Goal: Find specific page/section: Find specific page/section

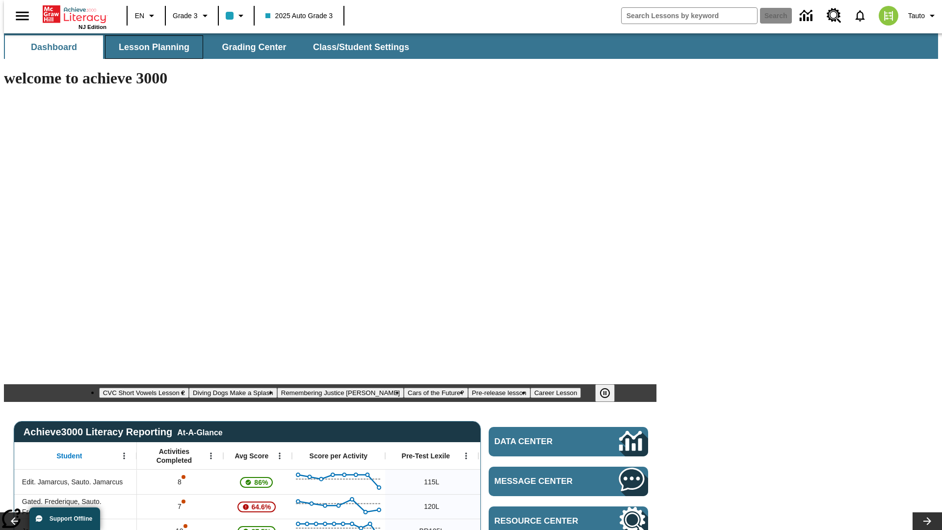
click at [150, 47] on span "Lesson Planning" at bounding box center [154, 47] width 71 height 11
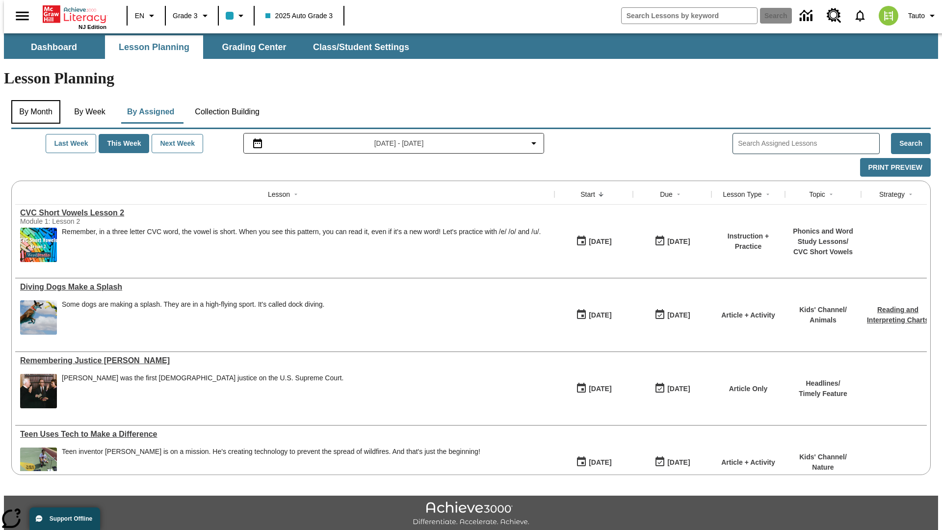
click at [33, 100] on button "By Month" at bounding box center [35, 112] width 49 height 24
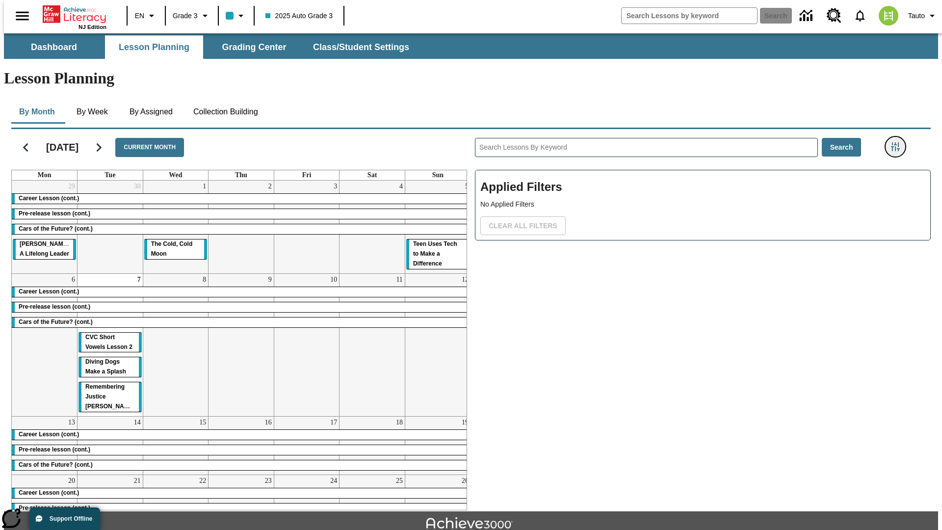
click at [898, 142] on icon "Filters Side menu" at bounding box center [895, 146] width 9 height 9
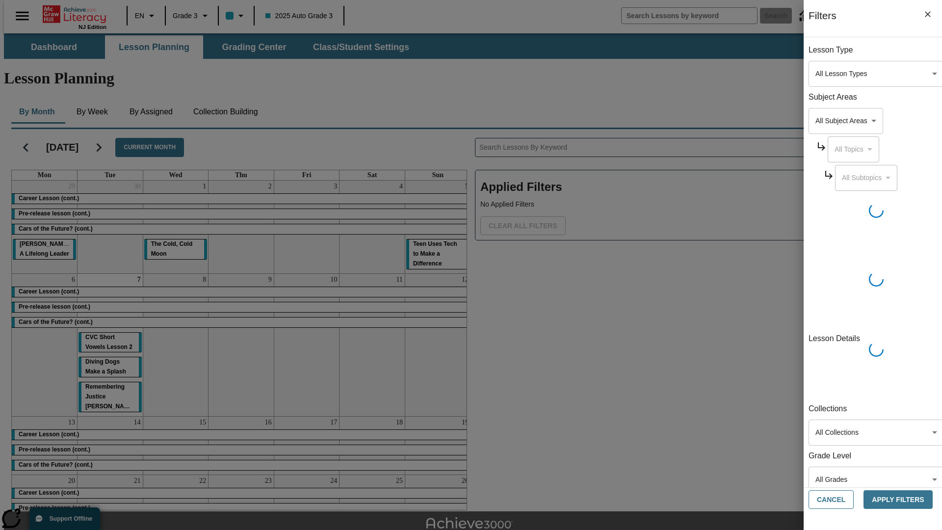
click at [706, 74] on body "Skip to main content [GEOGRAPHIC_DATA] Edition EN Grade 3 2025 Auto Grade 3 Sea…" at bounding box center [471, 303] width 934 height 541
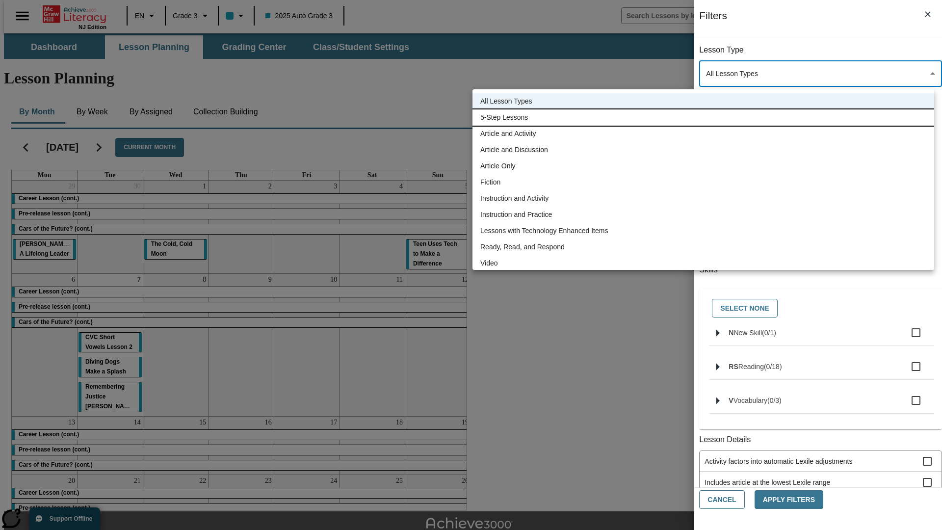
click at [703, 117] on li "5-Step Lessons" at bounding box center [702, 117] width 461 height 16
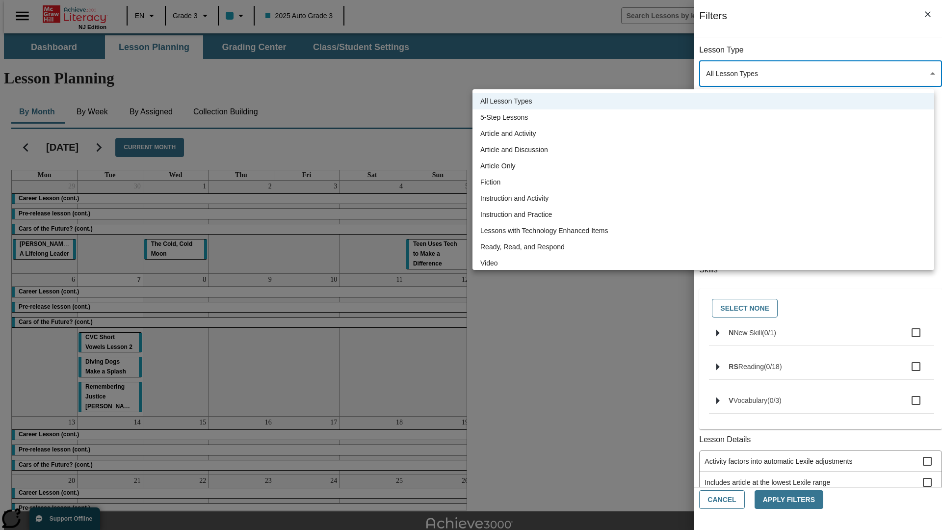
type input "1"
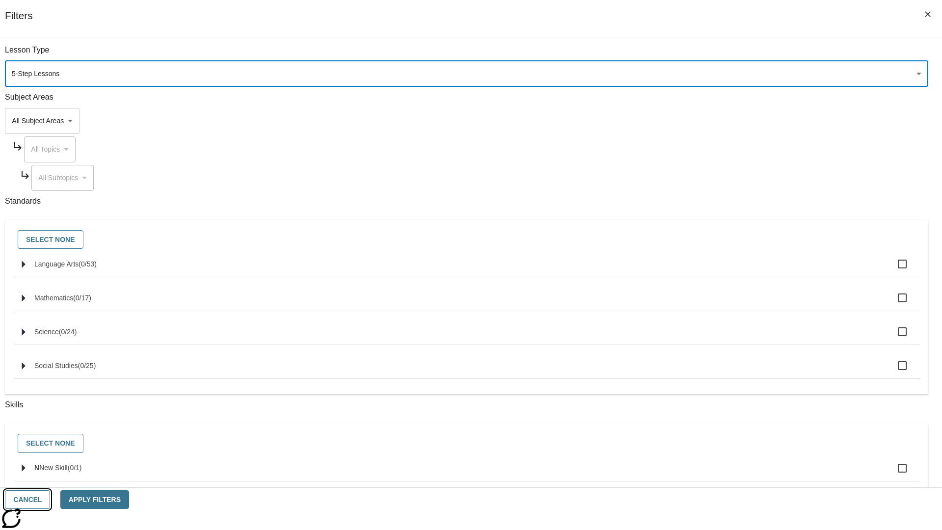
click at [50, 499] on button "Cancel" at bounding box center [27, 499] width 45 height 19
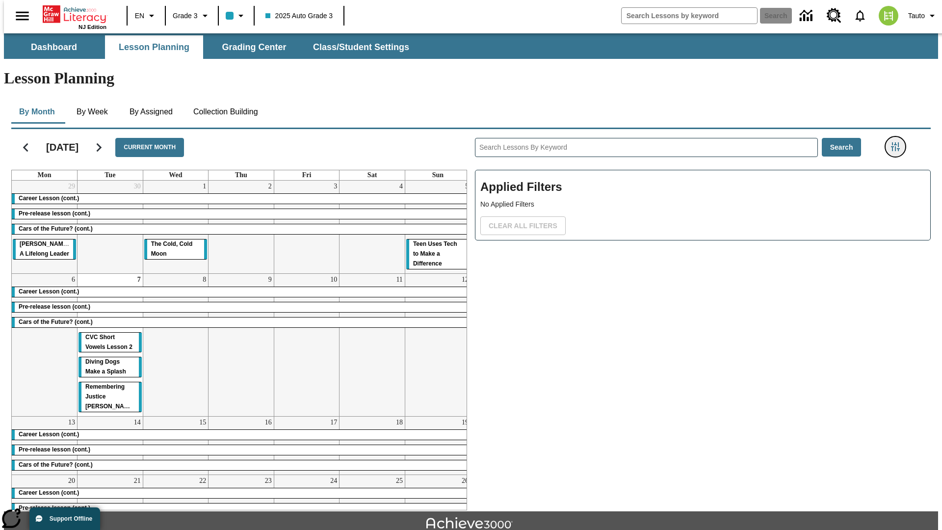
click at [898, 142] on icon "Filters Side menu" at bounding box center [895, 146] width 9 height 9
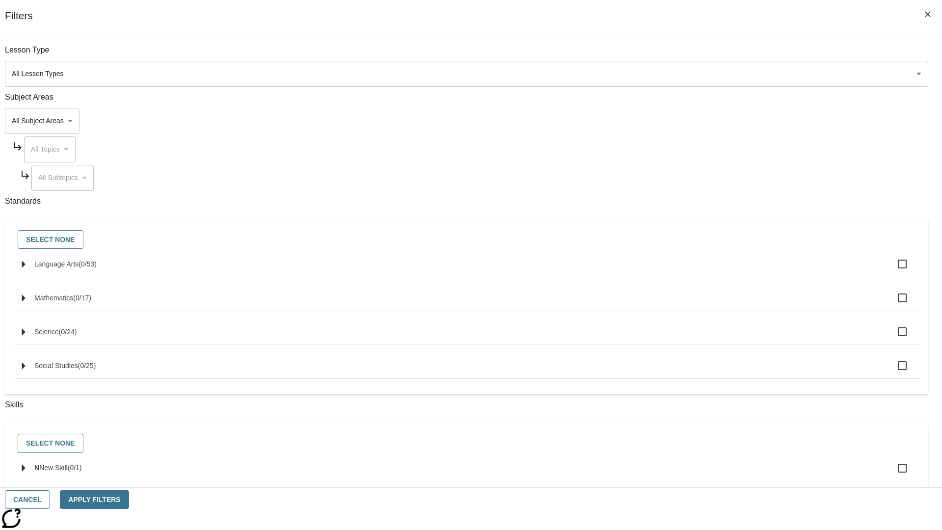
click at [706, 74] on body "Skip to main content [GEOGRAPHIC_DATA] Edition EN Grade 3 2025 Auto Grade 3 Sea…" at bounding box center [471, 303] width 934 height 541
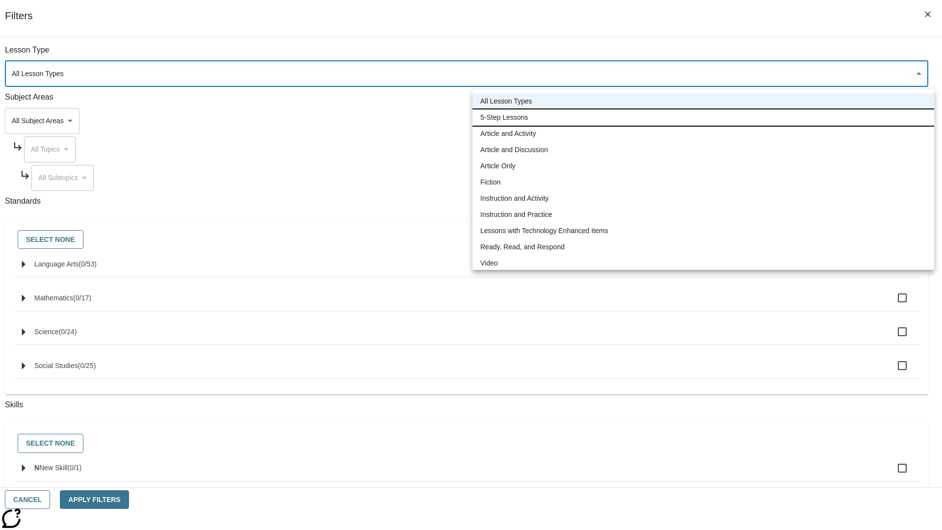
click at [703, 117] on li "5-Step Lessons" at bounding box center [702, 117] width 461 height 16
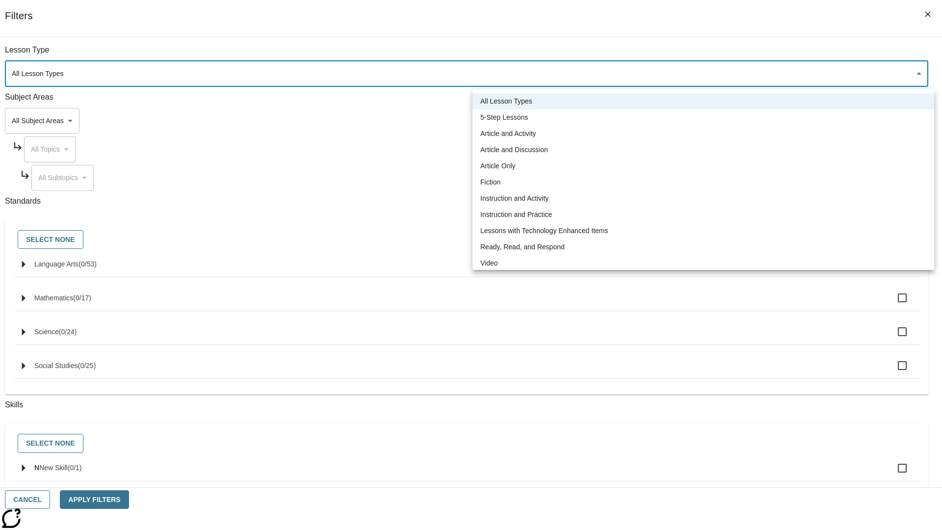
type input "1"
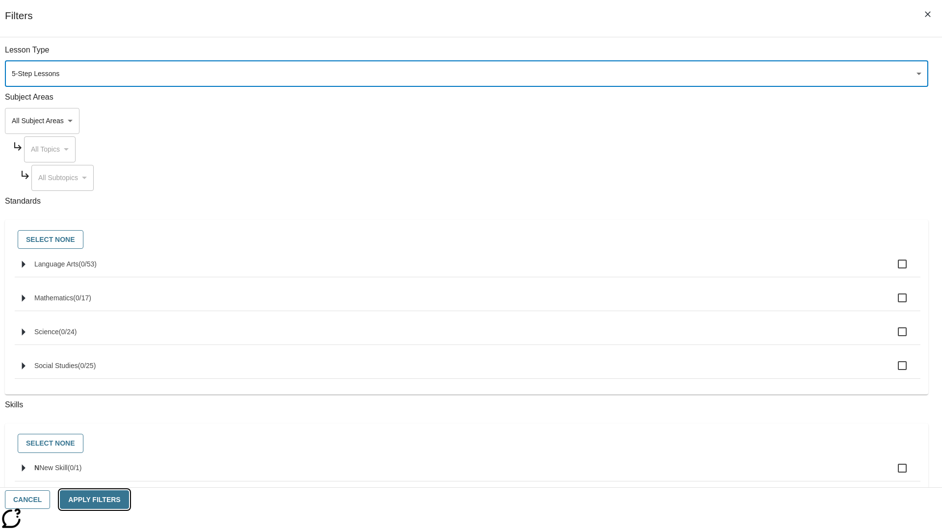
click at [128, 499] on button "Apply Filters" at bounding box center [94, 499] width 69 height 19
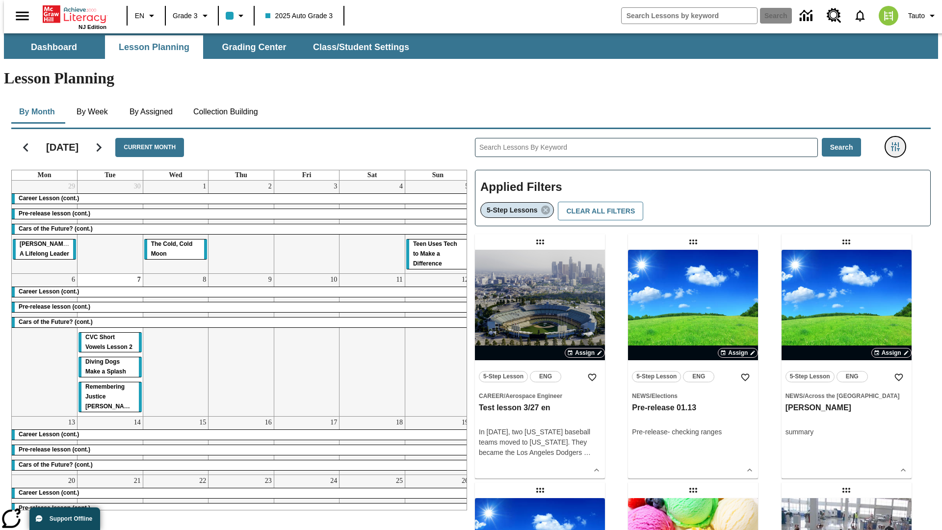
click at [898, 142] on icon "Filters Side menu" at bounding box center [895, 146] width 9 height 9
